Goal: Book appointment/travel/reservation

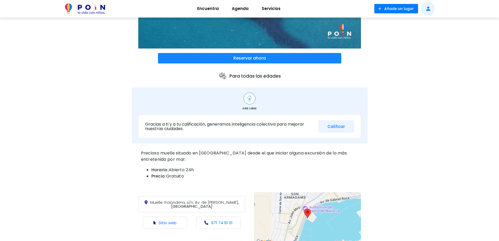
scroll to position [79, 0]
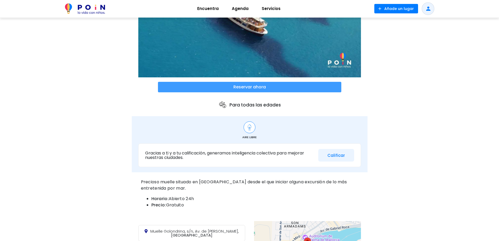
click at [215, 86] on span at bounding box center [250, 87] width 184 height 10
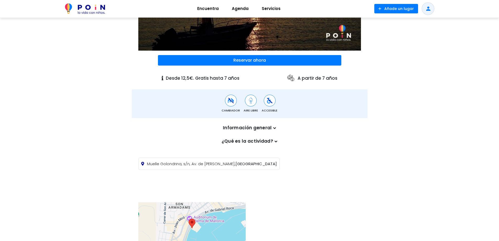
scroll to position [105, 0]
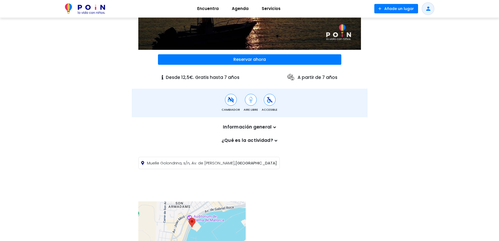
click at [264, 124] on p "Información general" at bounding box center [250, 127] width 218 height 7
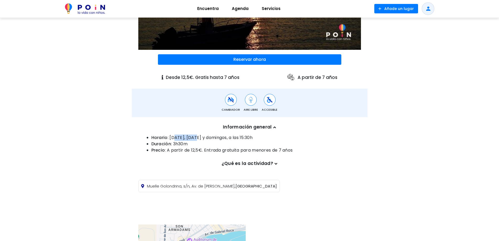
drag, startPoint x: 175, startPoint y: 130, endPoint x: 196, endPoint y: 128, distance: 21.3
click at [196, 134] on li "Horario : Lunes, martes y domingos, a las 15:30h" at bounding box center [255, 137] width 207 height 6
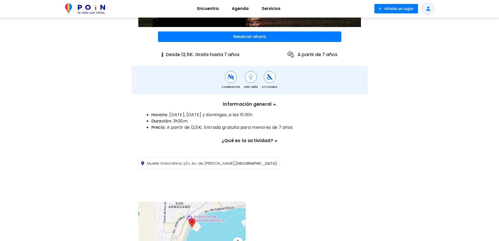
scroll to position [157, 0]
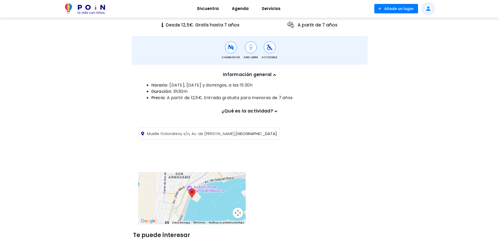
click at [274, 108] on p "¿Qué es la actividad?" at bounding box center [250, 111] width 218 height 7
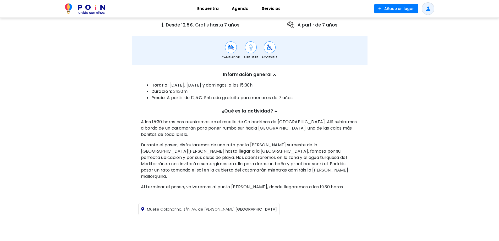
click at [275, 109] on icon at bounding box center [276, 111] width 3 height 4
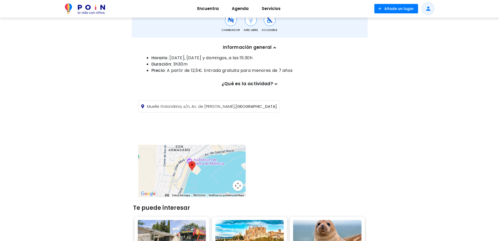
scroll to position [131, 0]
